Goal: Transaction & Acquisition: Purchase product/service

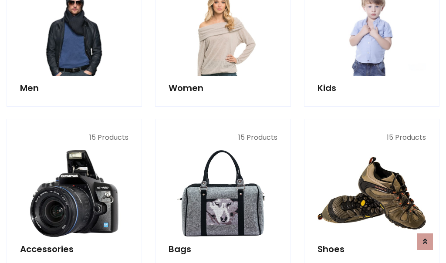
scroll to position [291, 0]
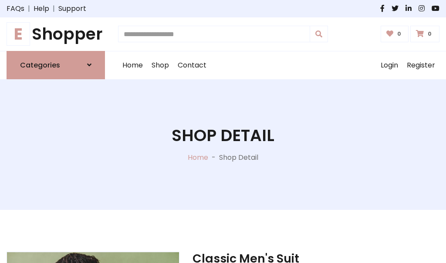
click at [56, 34] on h1 "E Shopper" at bounding box center [56, 34] width 98 height 20
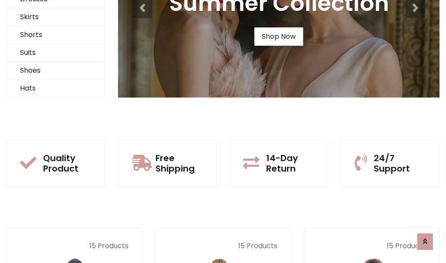
scroll to position [84, 0]
